Goal: Find specific page/section: Find specific page/section

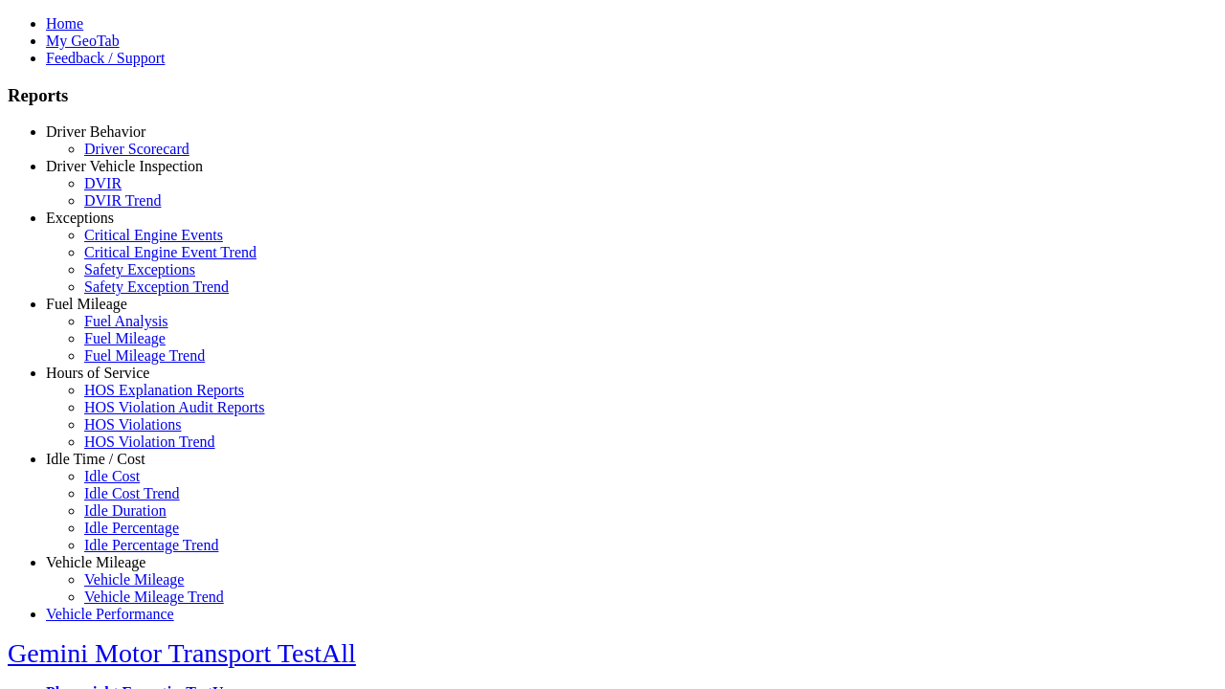
click at [110, 226] on link "Exceptions" at bounding box center [80, 218] width 68 height 16
click at [124, 278] on link "Safety Exceptions" at bounding box center [139, 269] width 111 height 16
select select "**********"
type input "**********"
